Goal: Task Accomplishment & Management: Use online tool/utility

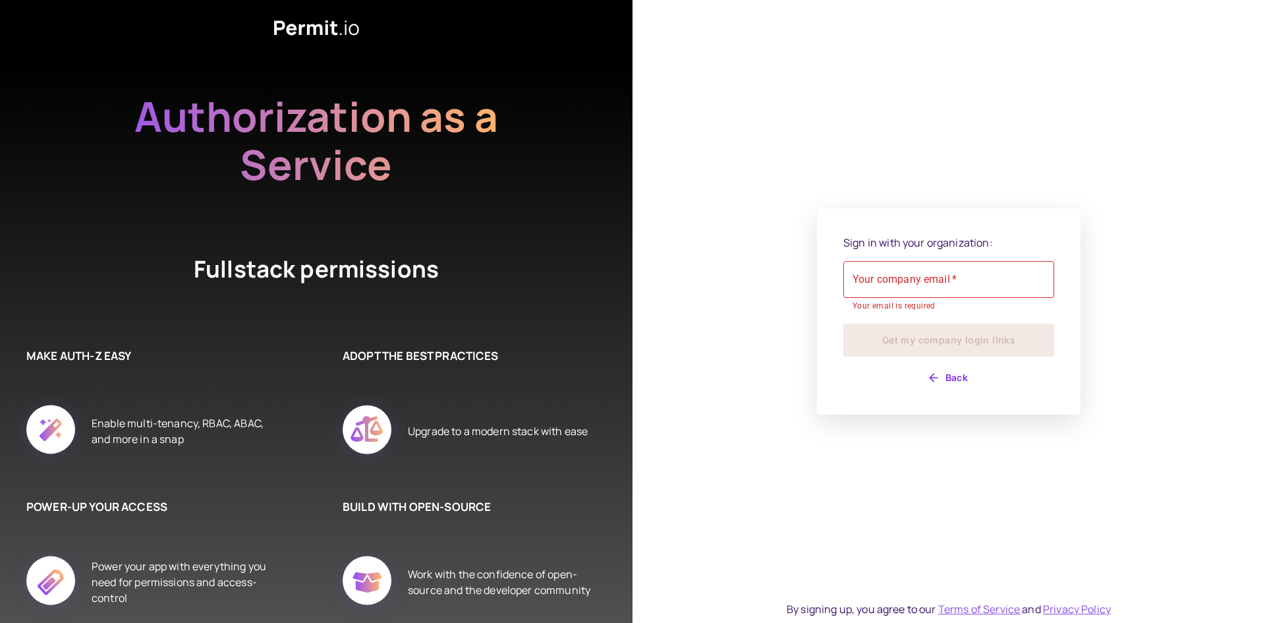
click at [981, 289] on input "Your company email   *" at bounding box center [948, 279] width 211 height 37
type input "**********"
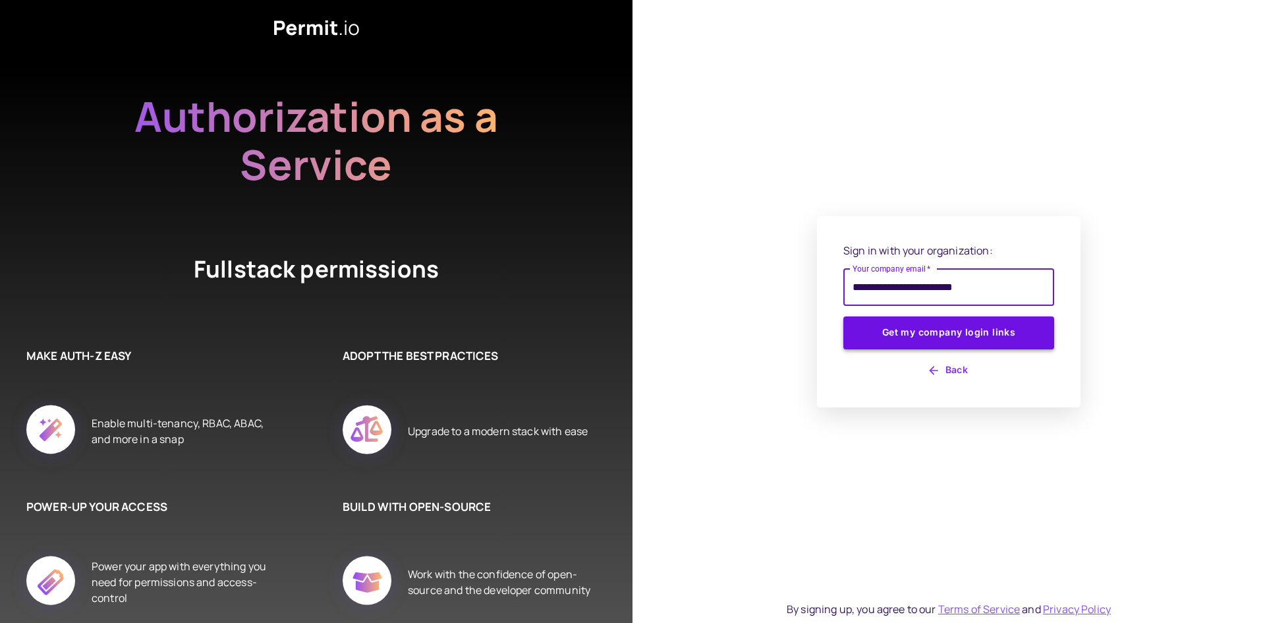
click at [896, 336] on button "Get my company login links" at bounding box center [948, 332] width 211 height 33
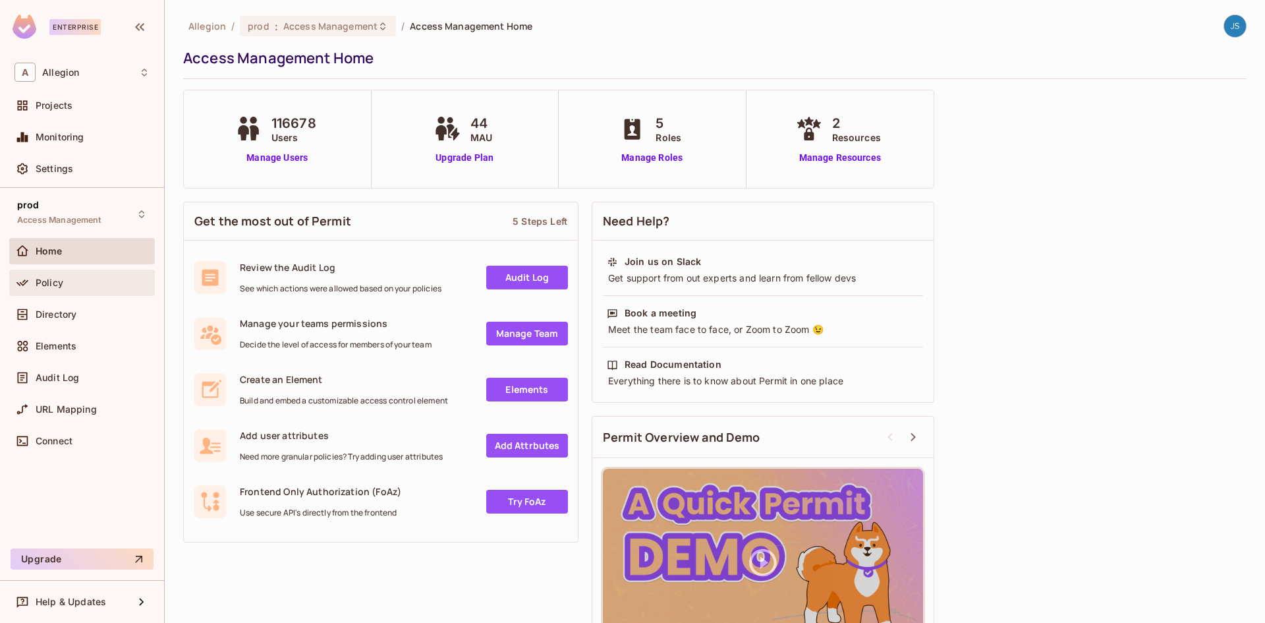
click at [88, 275] on div "Policy" at bounding box center [81, 283] width 135 height 16
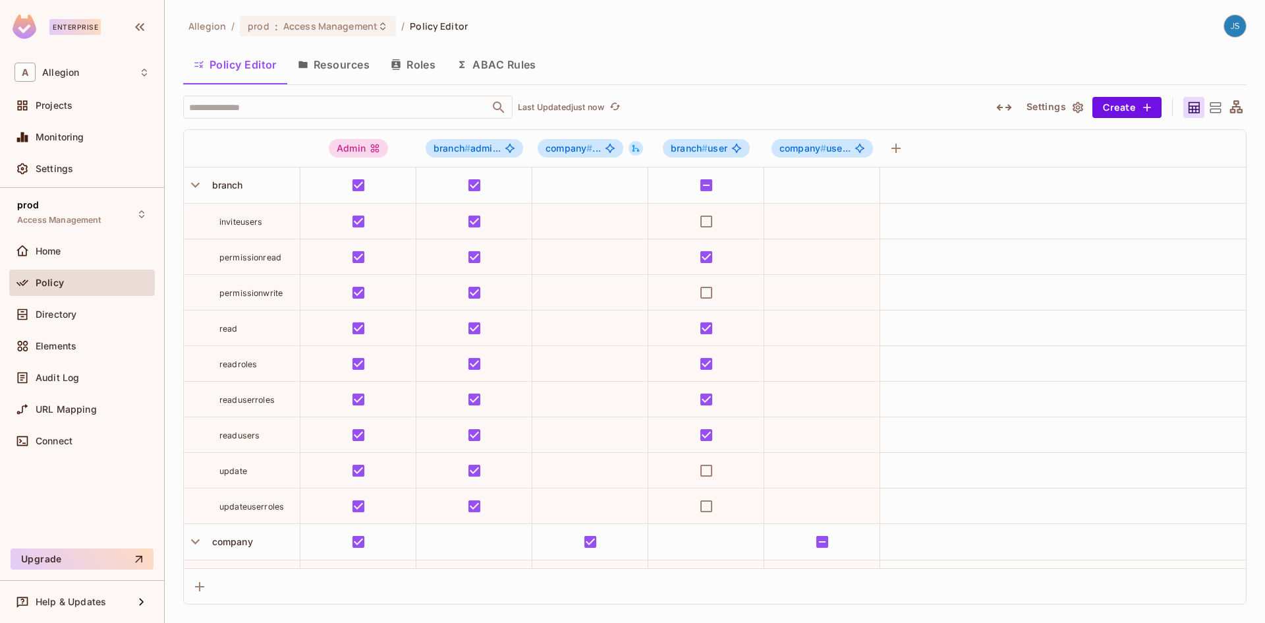
click at [1246, 26] on div at bounding box center [1235, 25] width 23 height 23
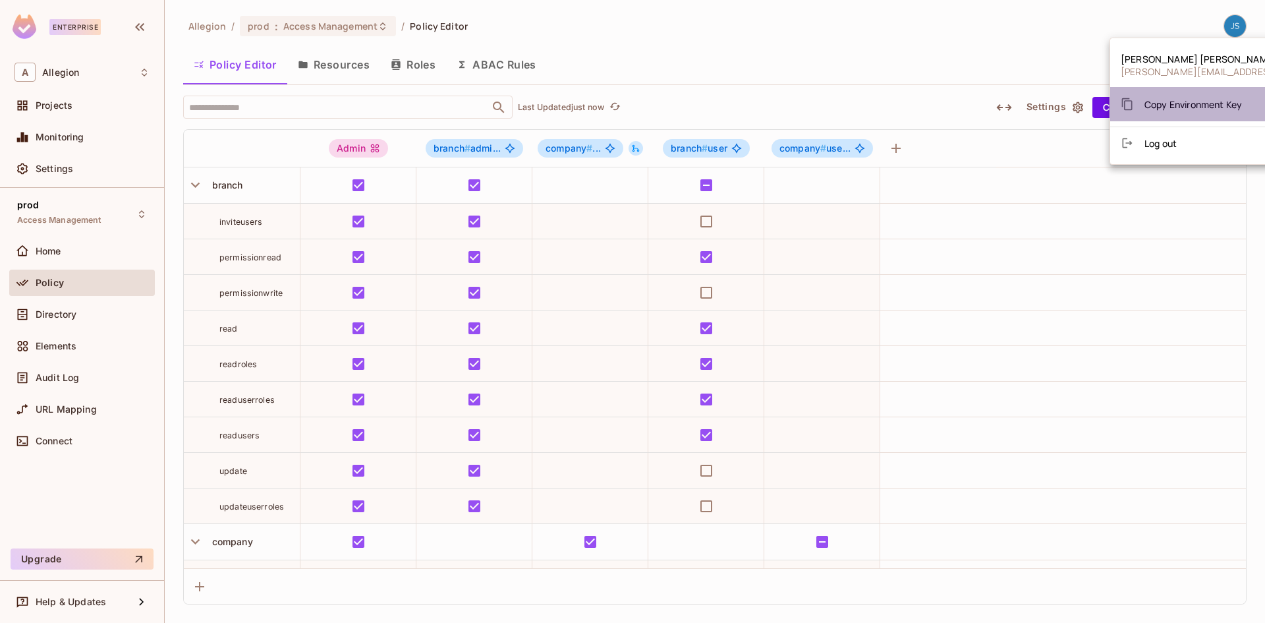
click at [1203, 103] on span "Copy Environment Key" at bounding box center [1194, 104] width 98 height 13
